Goal: Task Accomplishment & Management: Manage account settings

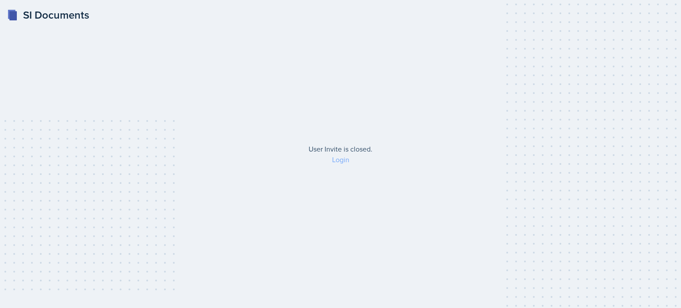
click at [340, 162] on link "Login" at bounding box center [340, 160] width 17 height 10
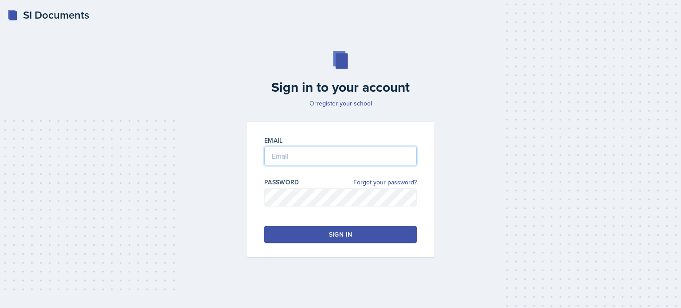
type input "Franklin"
click at [310, 157] on input "Franklin" at bounding box center [340, 156] width 153 height 19
click at [324, 237] on button "Sign in" at bounding box center [340, 234] width 153 height 17
click at [284, 235] on button "Sign in" at bounding box center [340, 234] width 153 height 17
click at [278, 239] on button "Sign in" at bounding box center [340, 234] width 153 height 17
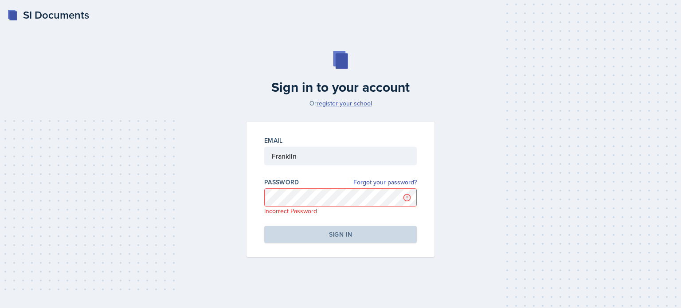
click at [348, 104] on link "register your school" at bounding box center [344, 103] width 55 height 9
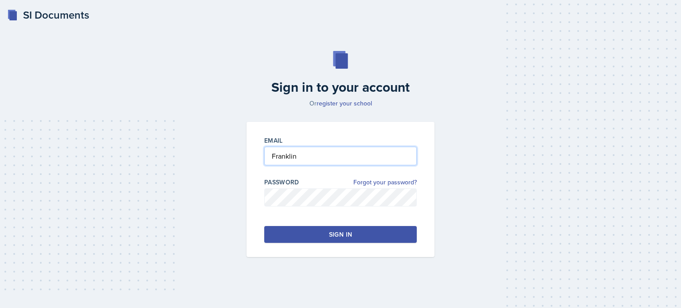
click at [305, 156] on input "Franklin" at bounding box center [340, 156] width 153 height 19
drag, startPoint x: 305, startPoint y: 156, endPoint x: 261, endPoint y: 161, distance: 44.1
click at [261, 161] on div "Email Franklin Password Forgot your password? Sign in" at bounding box center [340, 190] width 188 height 136
type input "[EMAIL_ADDRESS][DOMAIN_NAME]"
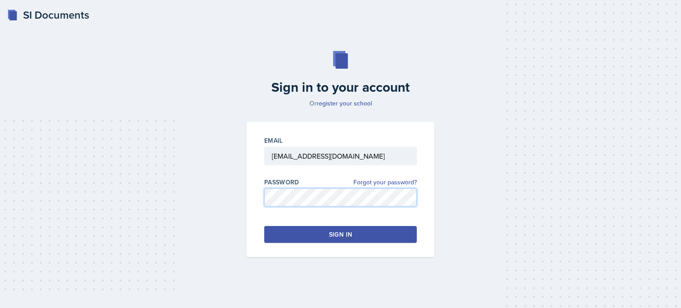
click at [246, 205] on div "Email [EMAIL_ADDRESS][DOMAIN_NAME] Password Forgot your password? Sign in" at bounding box center [340, 190] width 199 height 136
click at [289, 230] on button "Sign in" at bounding box center [340, 234] width 153 height 17
click at [293, 232] on button "Sign in" at bounding box center [340, 234] width 153 height 17
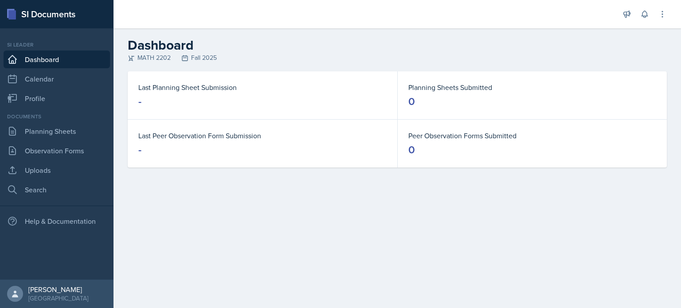
drag, startPoint x: 164, startPoint y: 0, endPoint x: 196, endPoint y: 202, distance: 204.3
click at [196, 202] on main "Dashboard MATH 2202 Fall 2025 Last Planning Sheet Submission - Planning Sheets …" at bounding box center [396, 168] width 567 height 280
